Goal: Task Accomplishment & Management: Complete application form

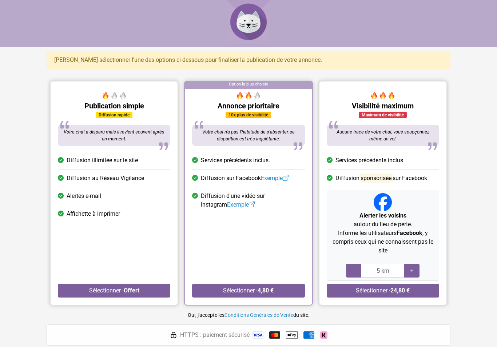
click at [138, 292] on strong "Offert" at bounding box center [132, 290] width 16 height 7
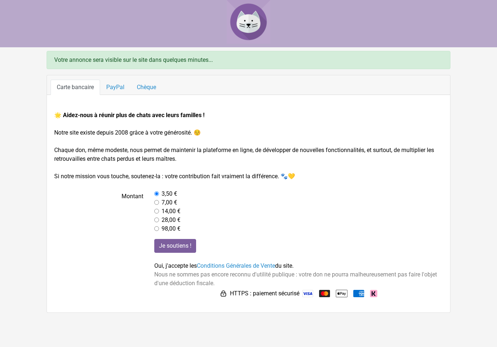
click at [244, 267] on link "Conditions Générales de Vente" at bounding box center [236, 265] width 78 height 7
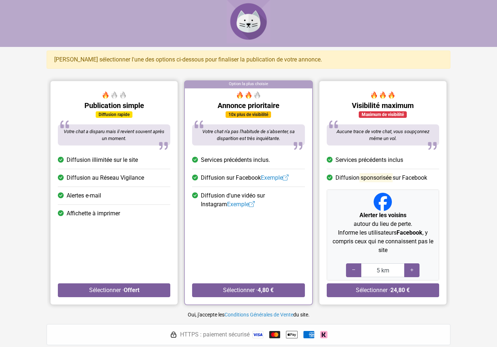
scroll to position [5, 0]
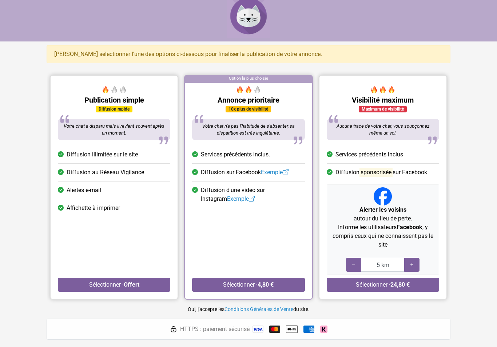
click at [126, 286] on strong "Offert" at bounding box center [132, 284] width 16 height 7
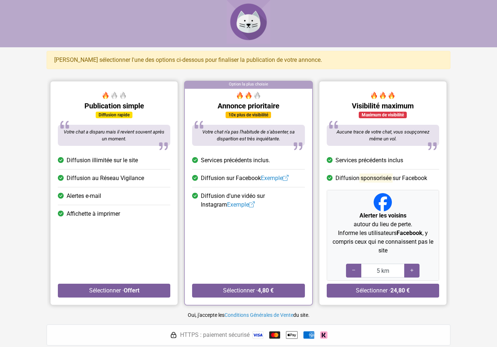
scroll to position [6, 0]
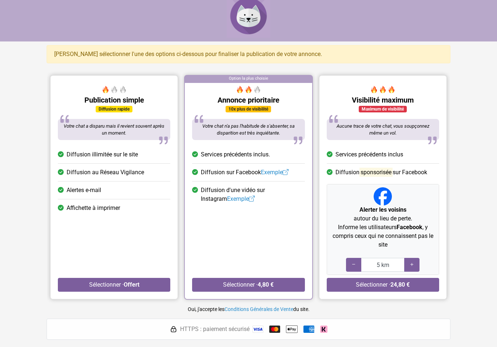
click at [135, 284] on strong "Offert" at bounding box center [132, 284] width 16 height 7
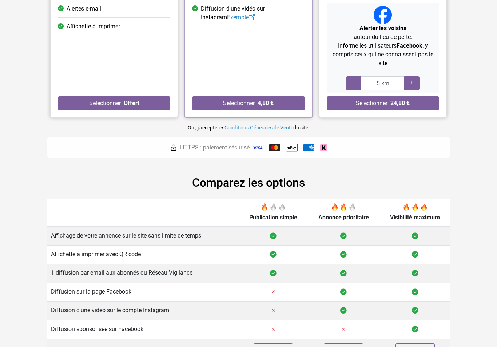
scroll to position [189, 0]
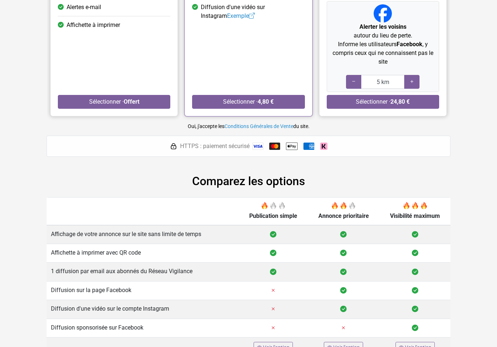
click at [281, 346] on span "Voir l'option" at bounding box center [276, 347] width 27 height 6
click at [128, 103] on strong "Offert" at bounding box center [132, 101] width 16 height 7
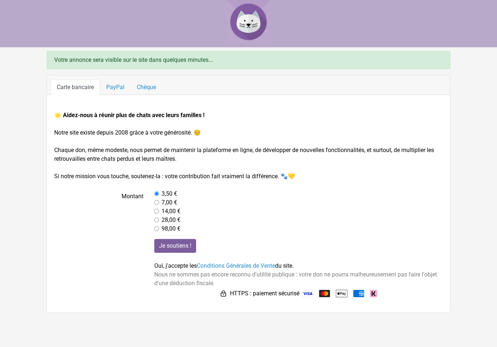
click at [192, 246] on input "Je soutiens !" at bounding box center [175, 246] width 42 height 14
